Goal: Task Accomplishment & Management: Use online tool/utility

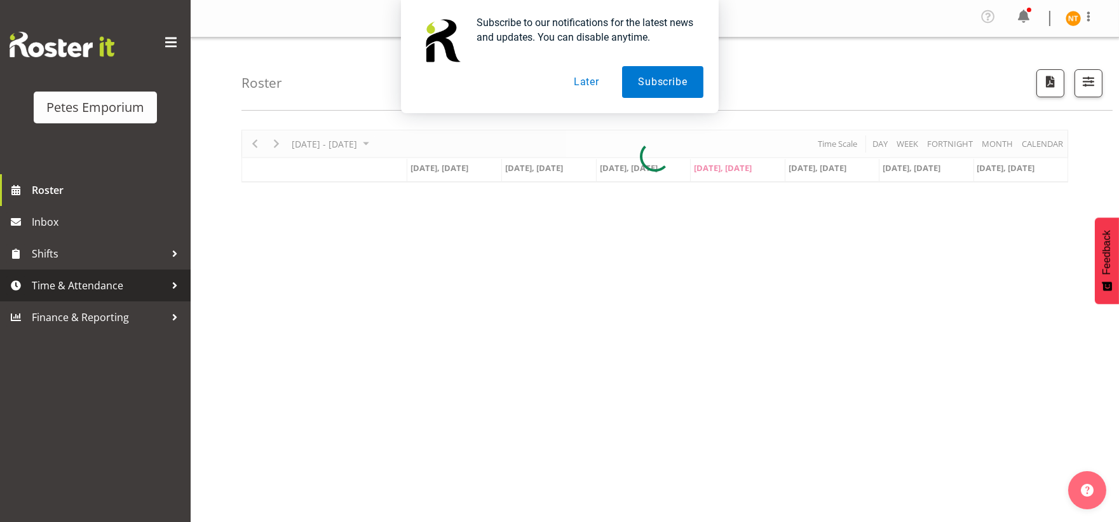
click at [87, 289] on span "Time & Attendance" at bounding box center [98, 285] width 133 height 19
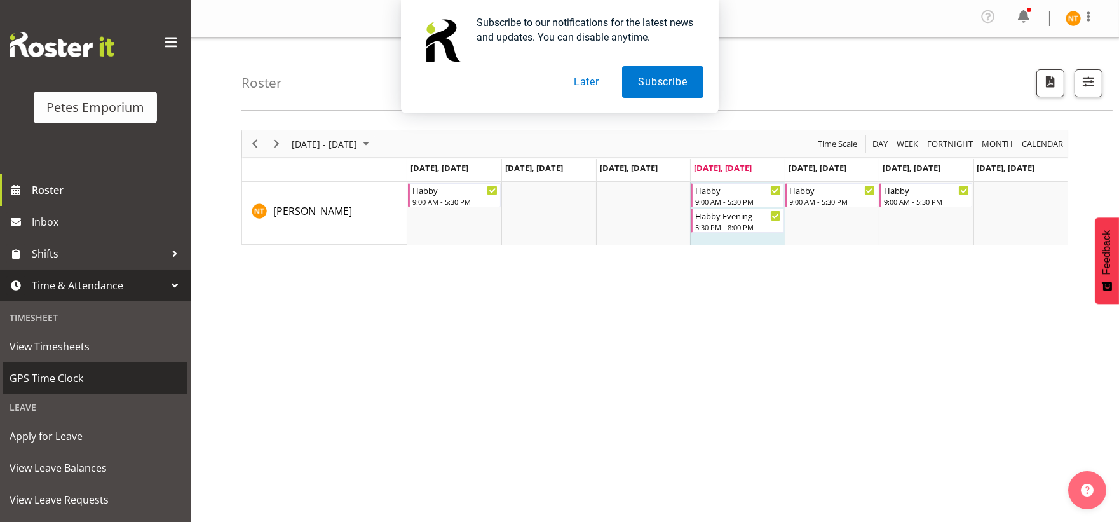
click at [60, 376] on span "GPS Time Clock" at bounding box center [96, 378] width 172 height 19
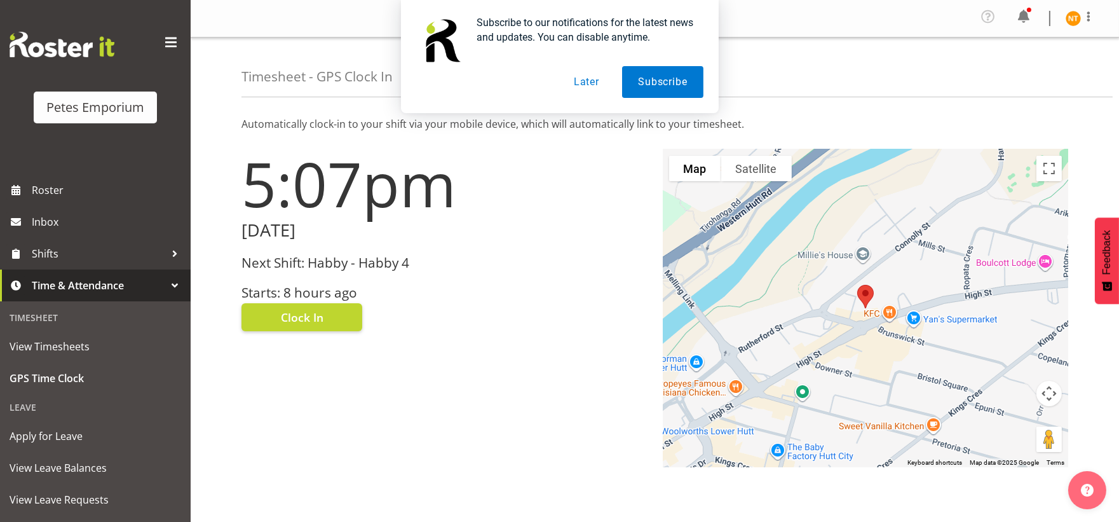
click at [588, 79] on button "Later" at bounding box center [586, 82] width 57 height 32
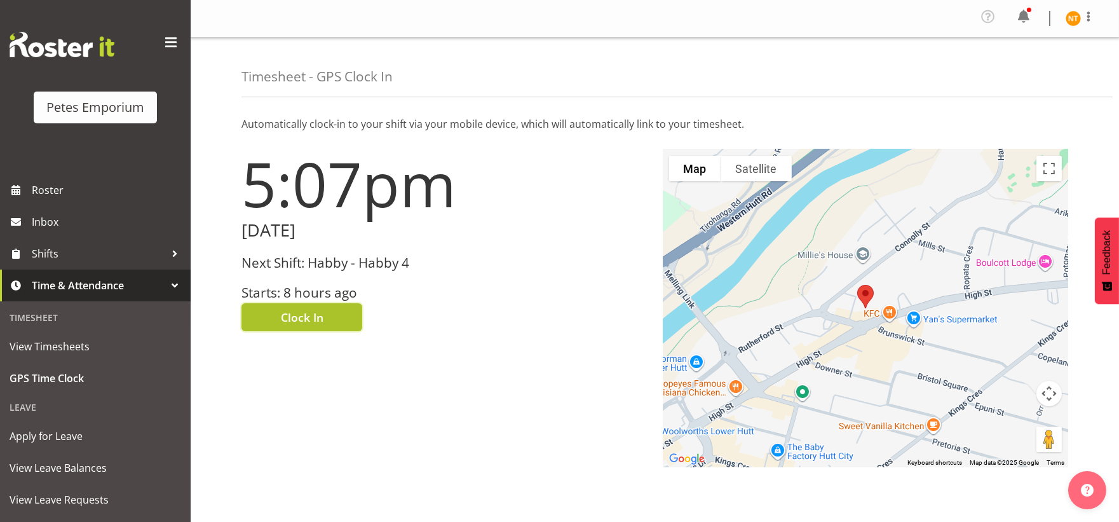
click at [297, 320] on span "Clock In" at bounding box center [302, 317] width 43 height 17
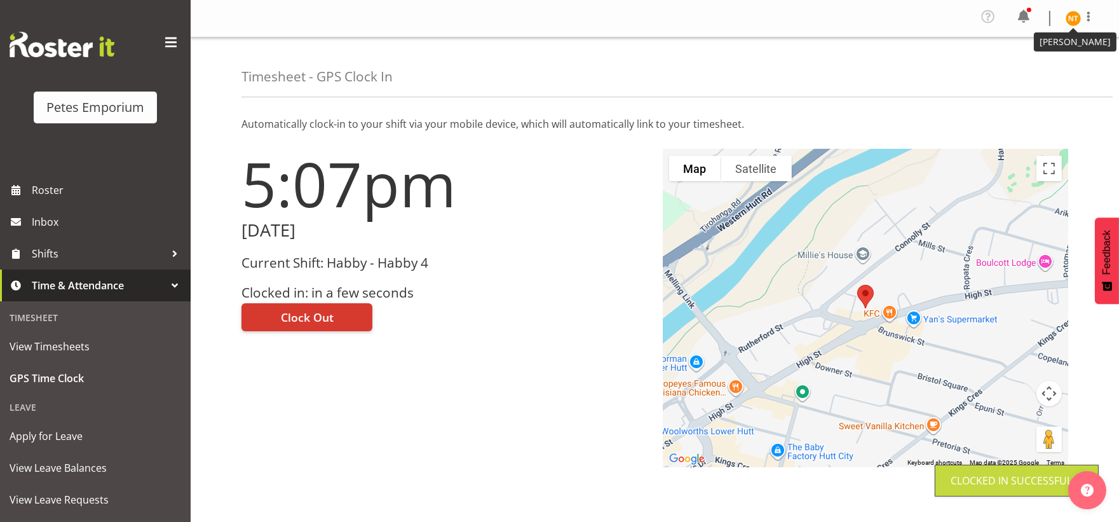
click at [1072, 21] on img at bounding box center [1073, 18] width 15 height 15
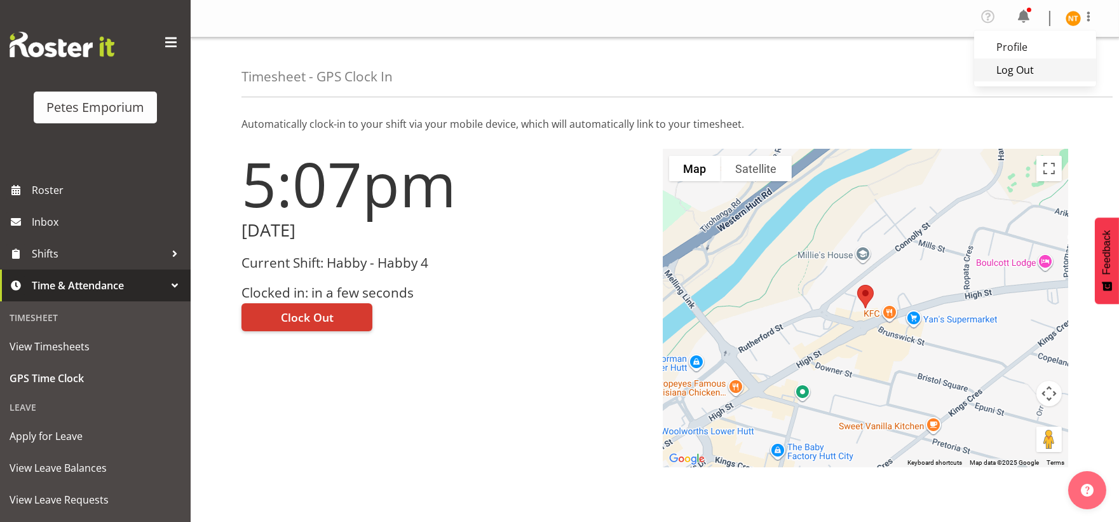
click at [1033, 66] on link "Log Out" at bounding box center [1035, 69] width 122 height 23
